Goal: Navigation & Orientation: Find specific page/section

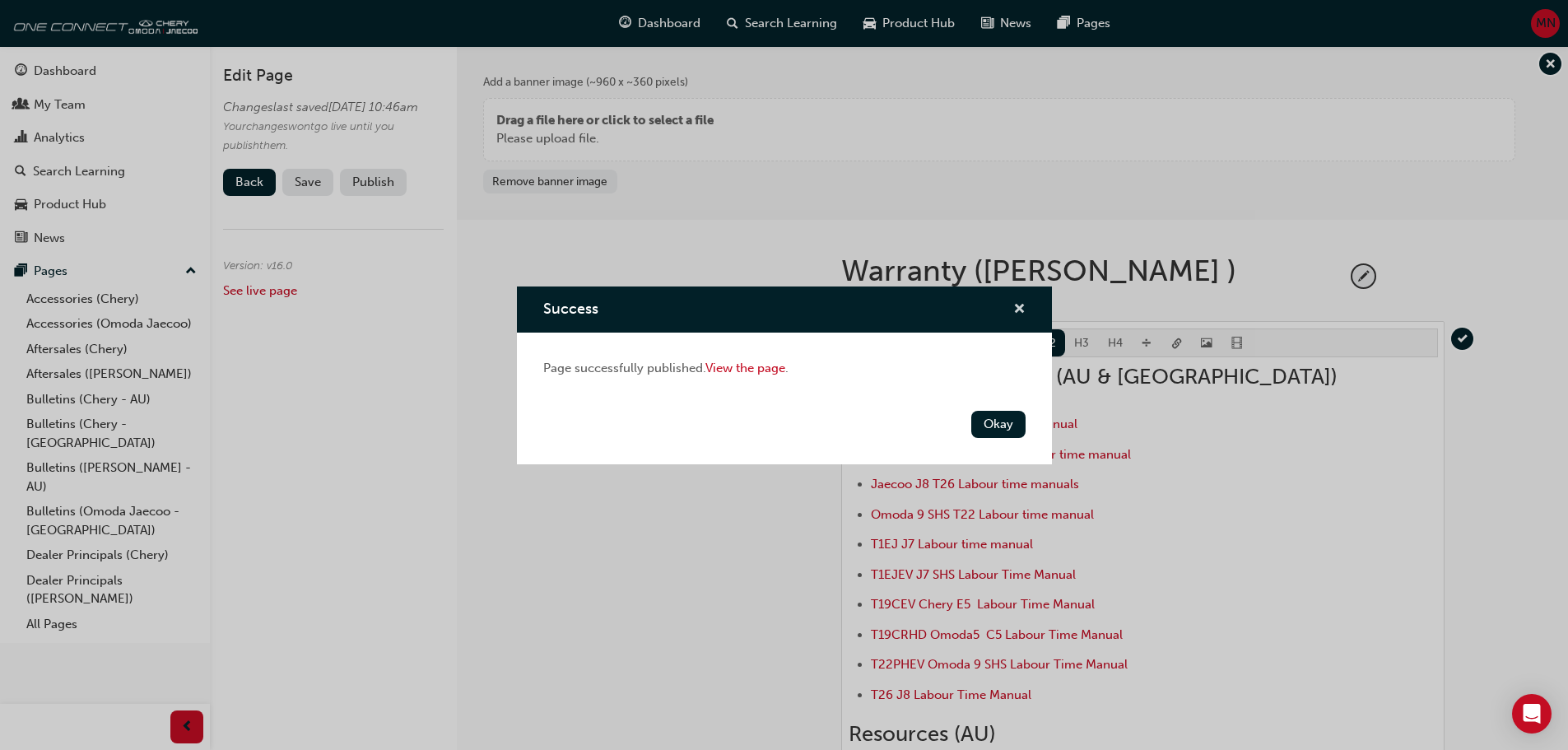
click at [1016, 303] on span "cross-icon" at bounding box center [1019, 310] width 12 height 15
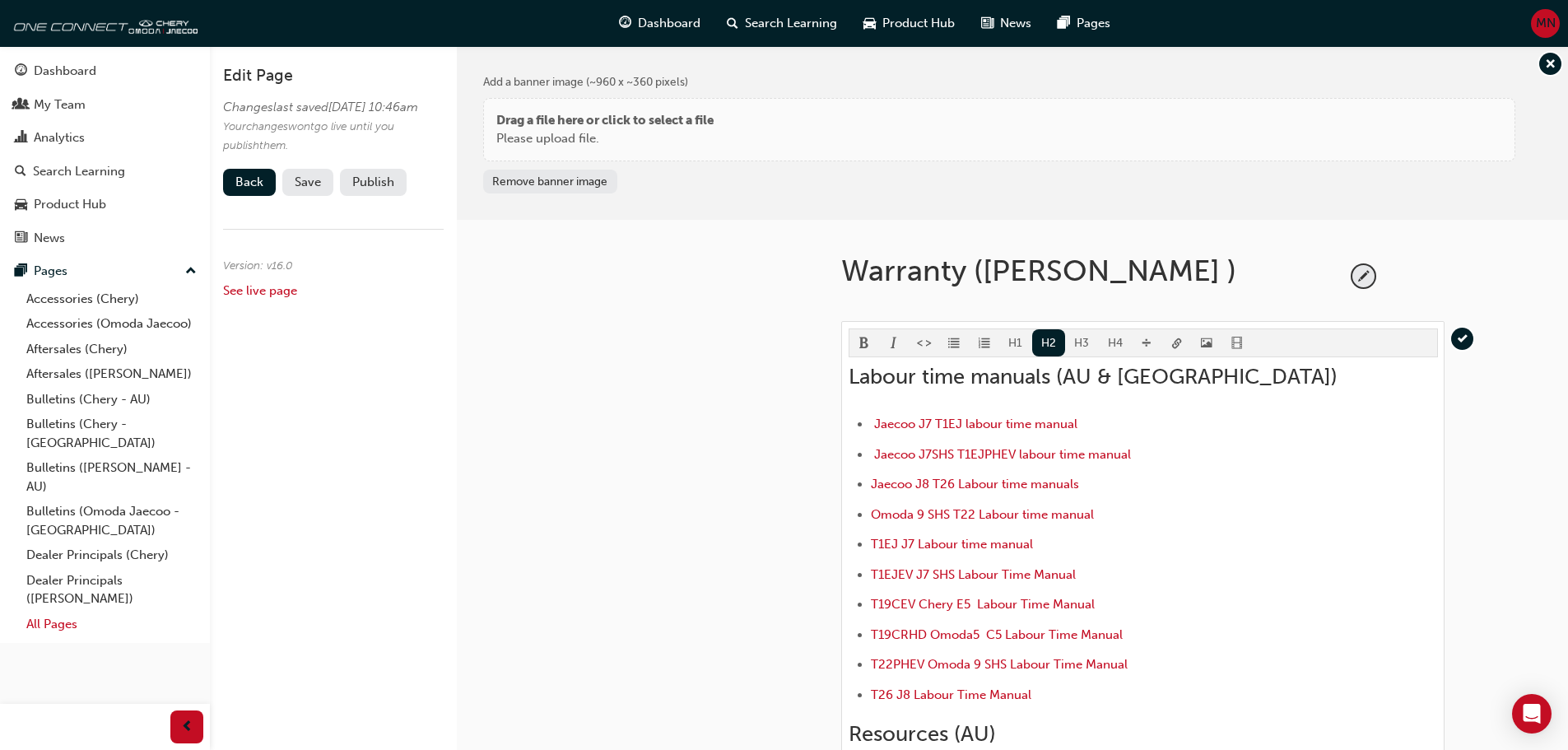
click at [50, 612] on link "All Pages" at bounding box center [111, 624] width 183 height 25
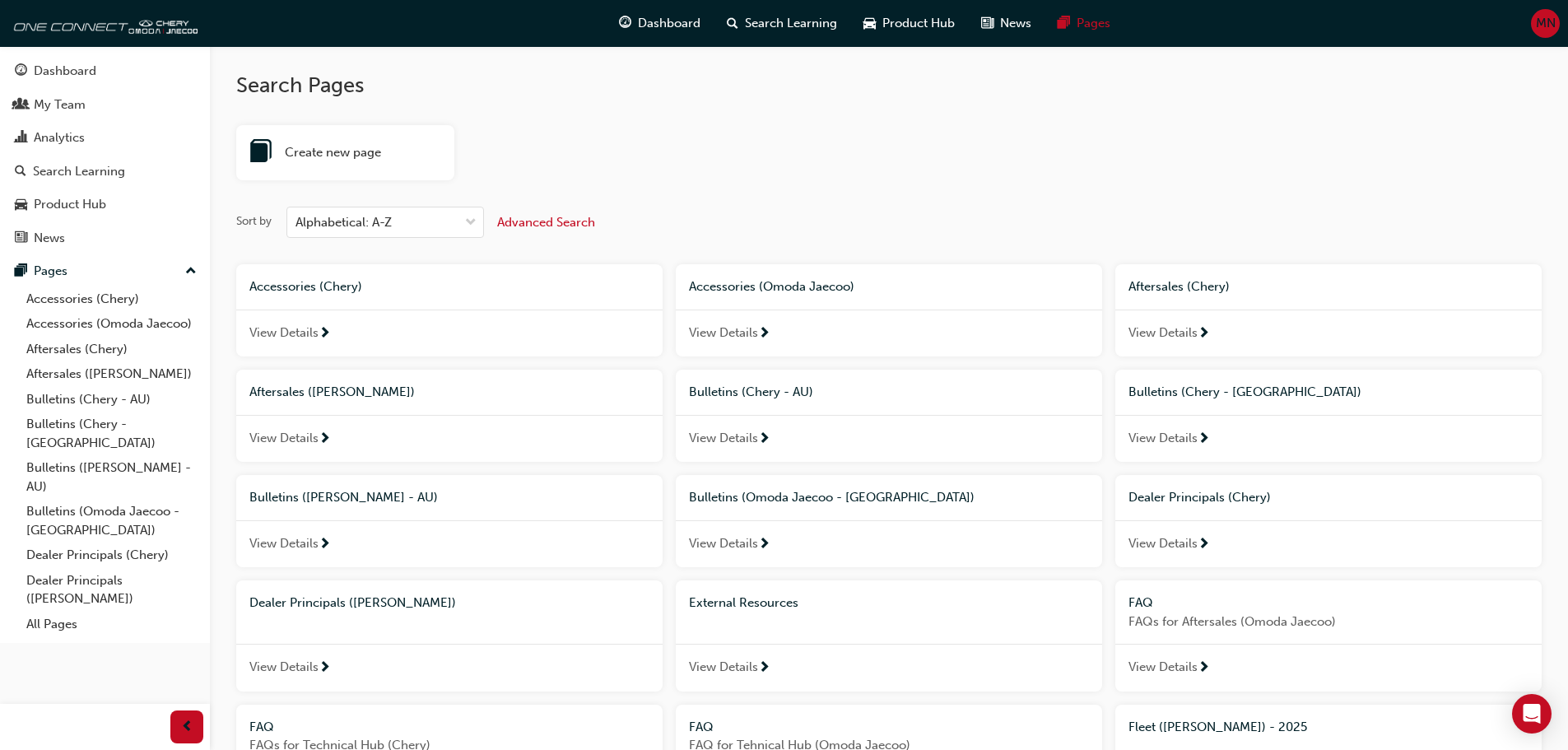
click at [733, 612] on div "External Resources" at bounding box center [889, 603] width 400 height 19
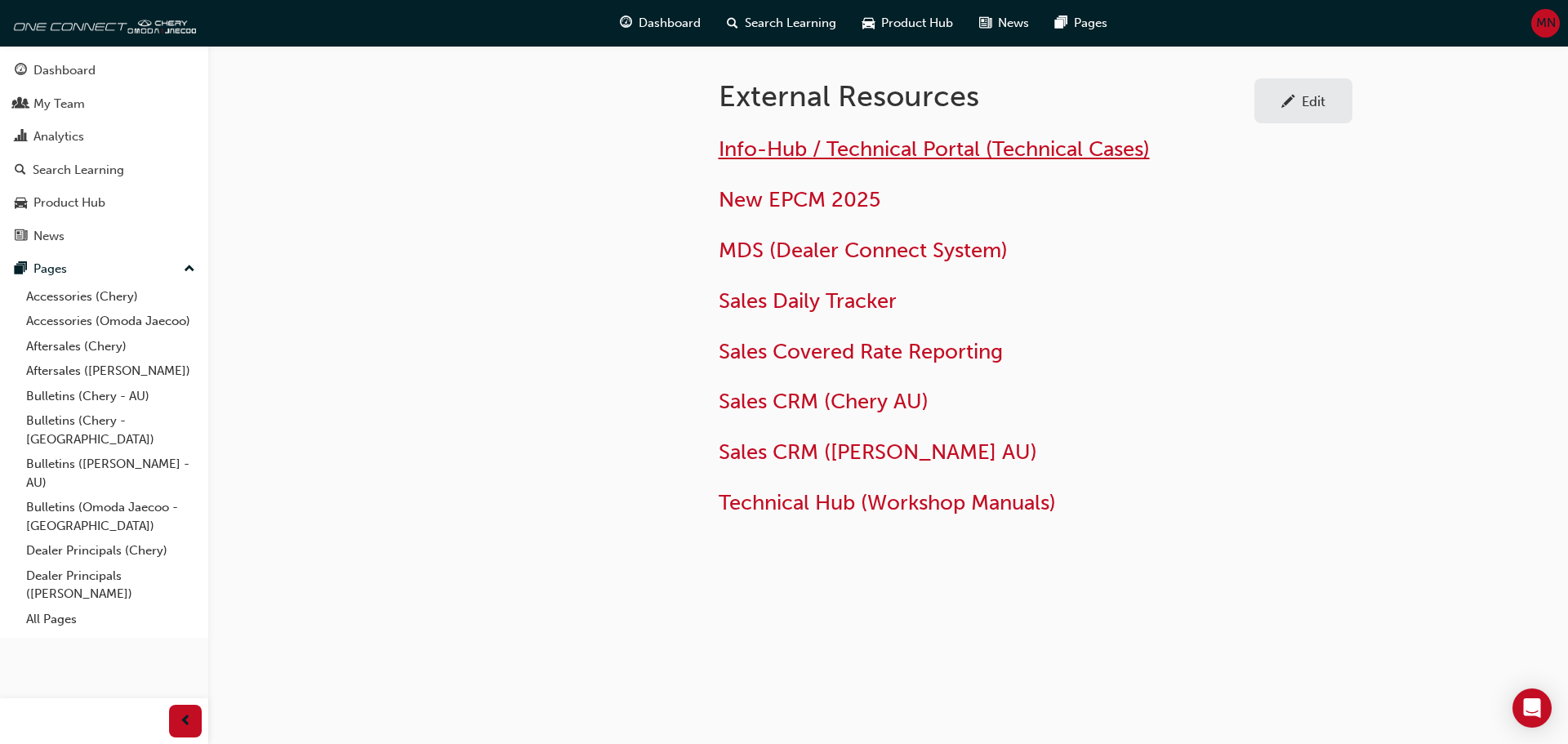
click at [876, 155] on span "Info-Hub / Technical Portal (Technical Cases)" at bounding box center [935, 148] width 431 height 25
